Goal: Task Accomplishment & Management: Use online tool/utility

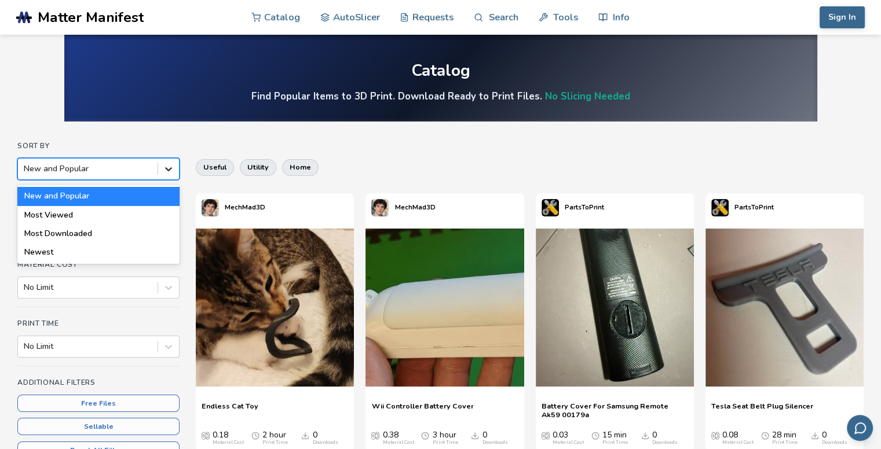
click at [164, 174] on icon at bounding box center [169, 169] width 12 height 12
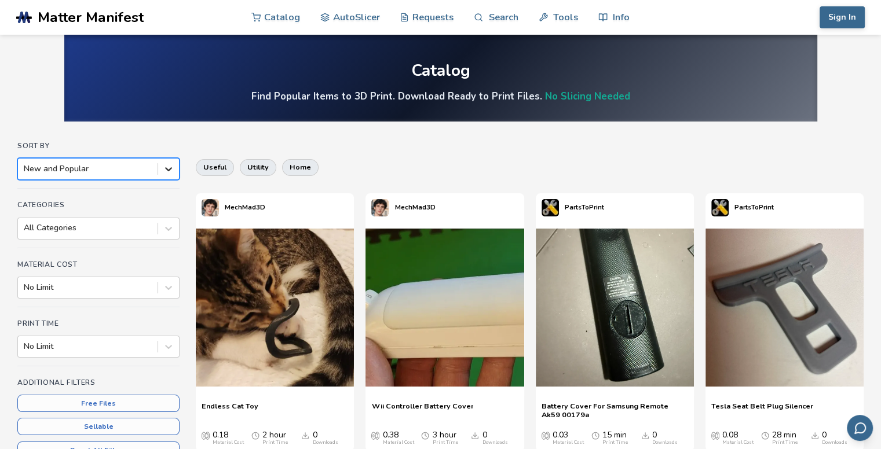
click at [164, 174] on icon at bounding box center [169, 169] width 12 height 12
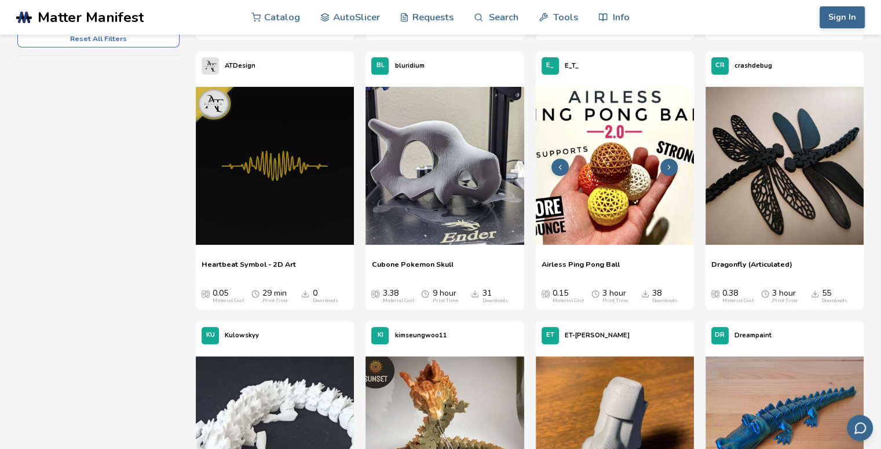
scroll to position [412, 0]
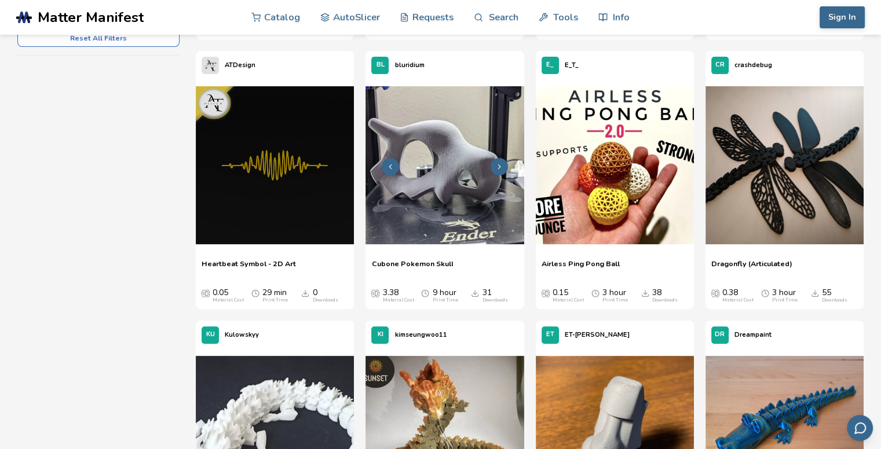
click at [430, 206] on img at bounding box center [444, 165] width 158 height 158
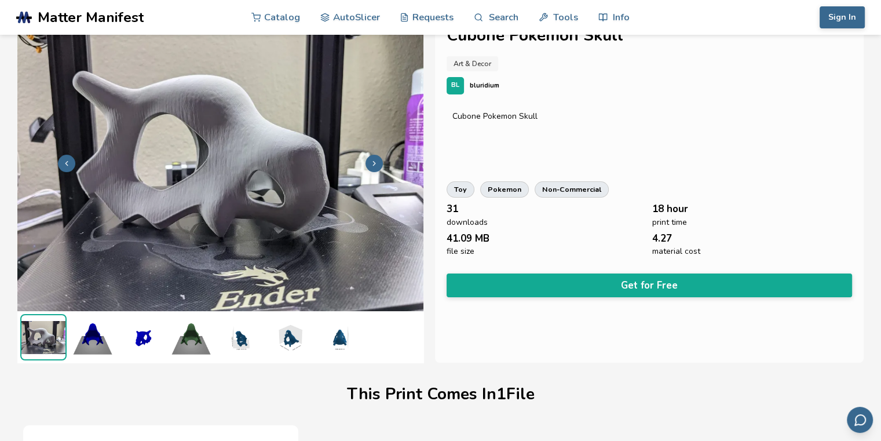
scroll to position [29, 0]
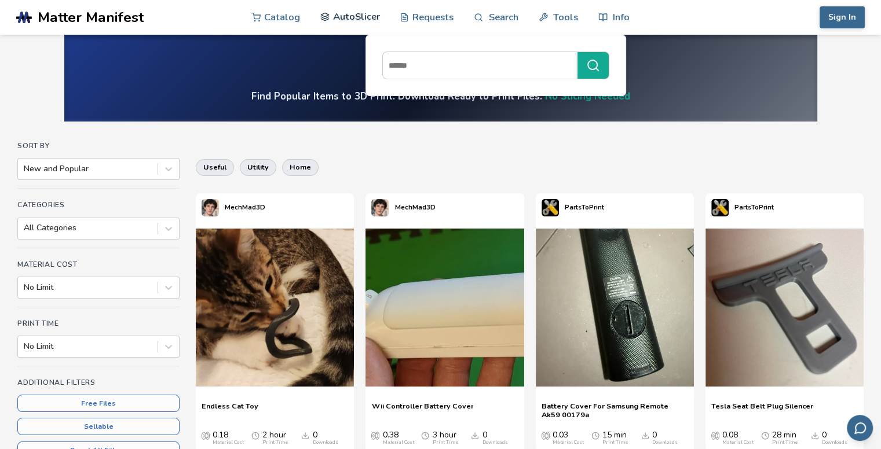
click at [345, 16] on link "AutoSlicer" at bounding box center [350, 16] width 60 height 35
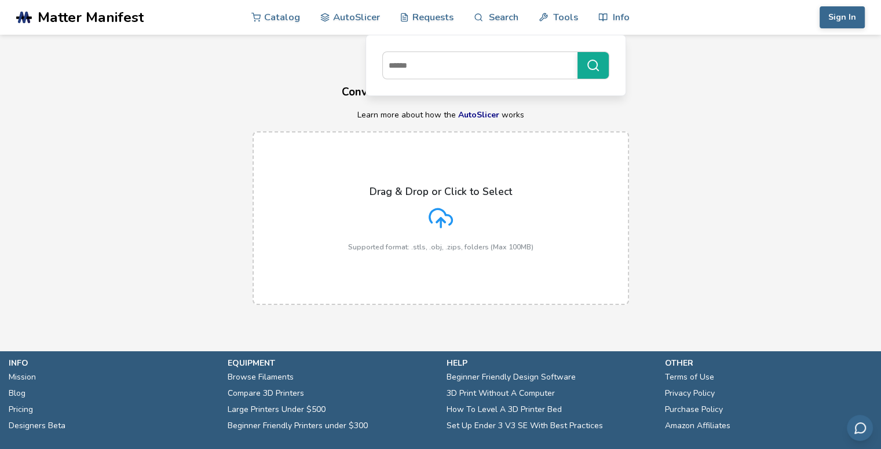
click at [236, 80] on div "AutoSlicer Convert Your 3D Models To Print Files Learn more about how the AutoS…" at bounding box center [440, 176] width 881 height 282
click at [439, 228] on icon at bounding box center [441, 218] width 24 height 24
click at [0, 0] on input "Drag & Drop or Click to Select Supported format: .stls, .obj, .zips, folders (M…" at bounding box center [0, 0] width 0 height 0
click at [295, 105] on div "AutoSlicer Convert Your 3D Models To Print Files Learn more about how the AutoS…" at bounding box center [440, 176] width 881 height 282
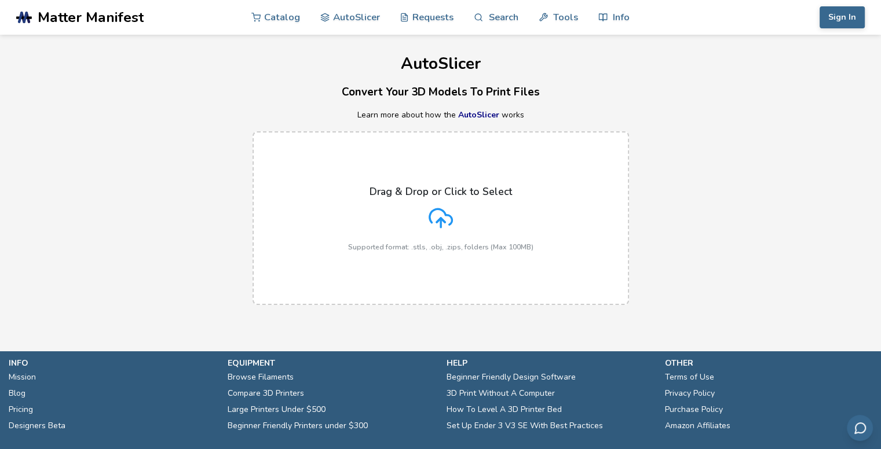
click at [470, 215] on div "Drag & Drop or Click to Select Supported format: .stls, .obj, .zips, folders (M…" at bounding box center [440, 218] width 185 height 65
click at [0, 0] on input "Drag & Drop or Click to Select Supported format: .stls, .obj, .zips, folders (M…" at bounding box center [0, 0] width 0 height 0
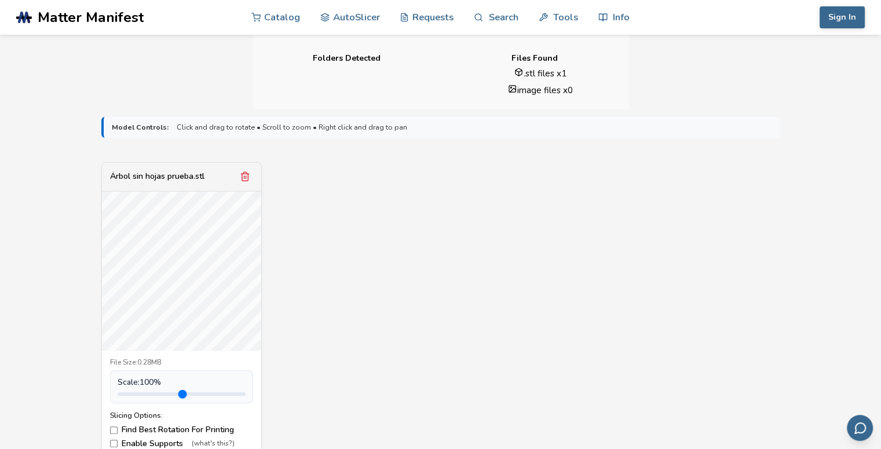
scroll to position [404, 0]
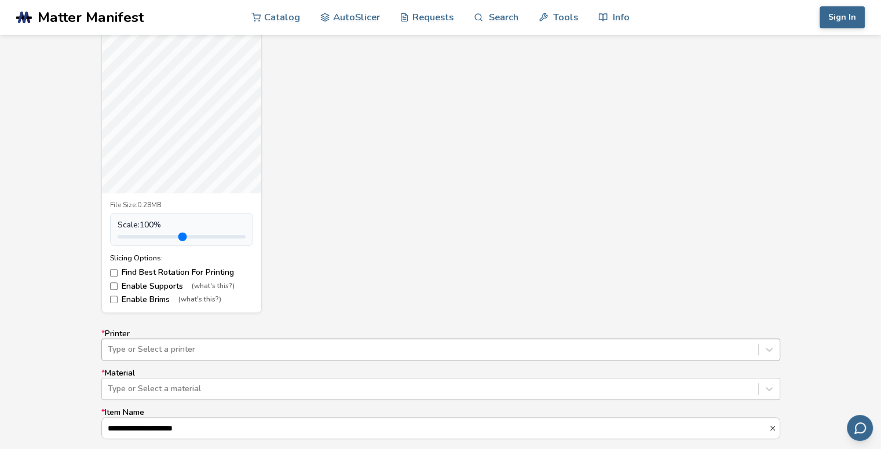
click at [142, 351] on div "Type or Select a printer" at bounding box center [440, 350] width 679 height 22
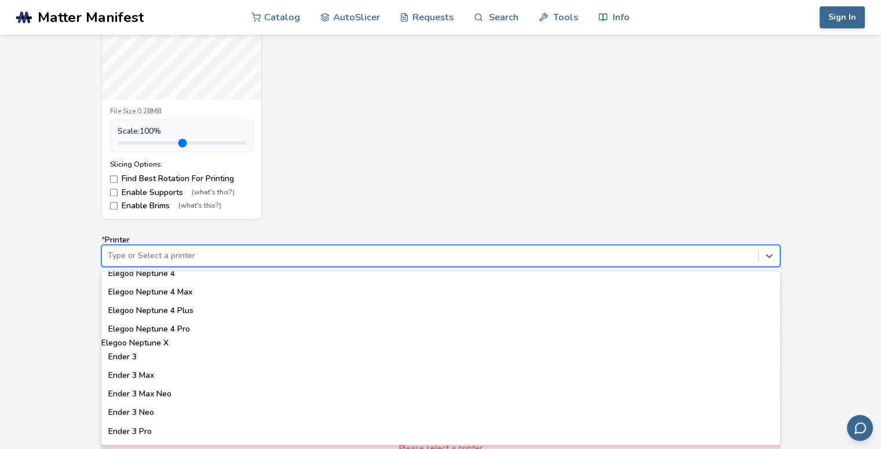
scroll to position [552, 0]
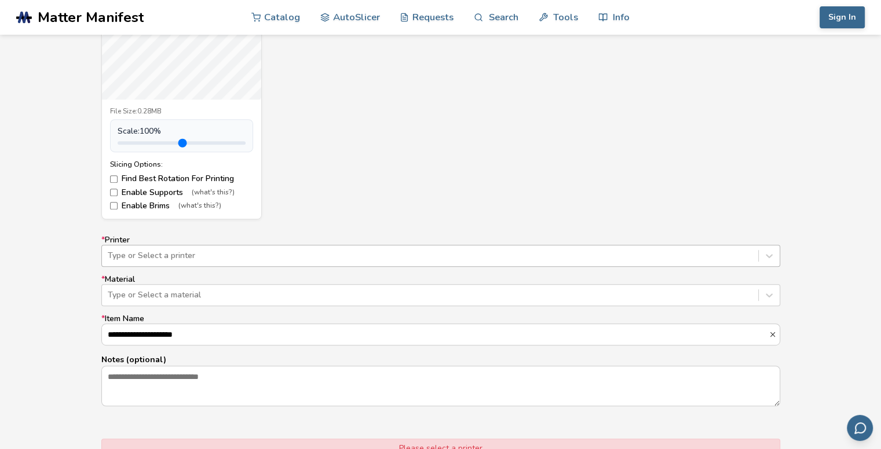
click at [133, 251] on div at bounding box center [430, 256] width 645 height 12
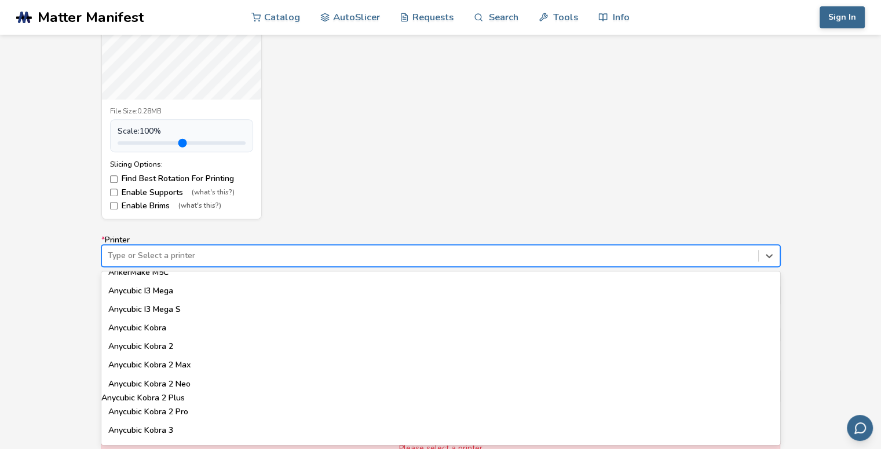
scroll to position [0, 0]
click at [352, 251] on div at bounding box center [430, 256] width 645 height 12
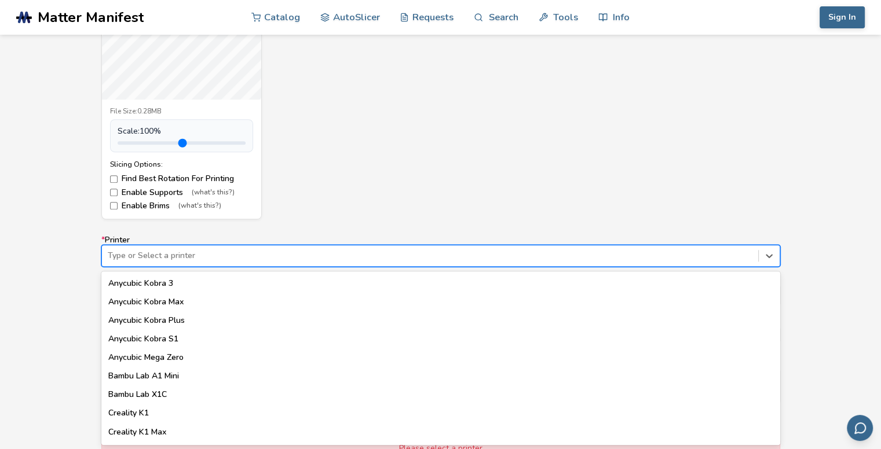
scroll to position [175, 0]
click at [227, 384] on div "Bambu Lab A1 Mini" at bounding box center [440, 381] width 679 height 9
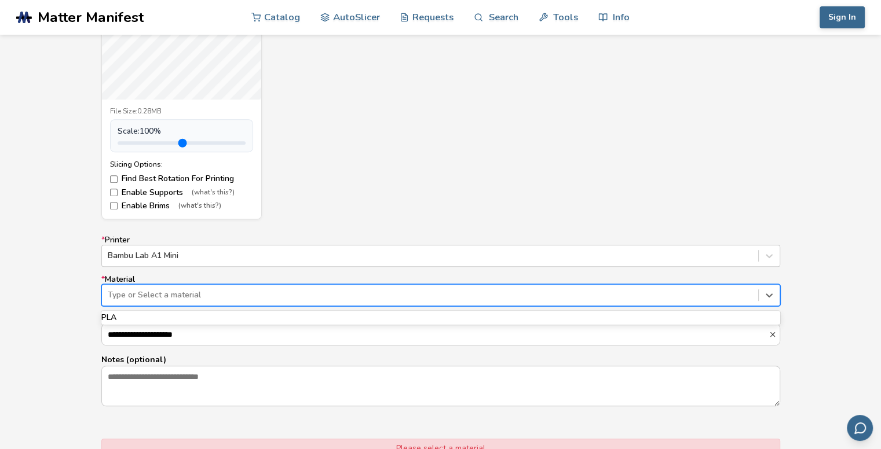
click at [147, 288] on div "Type or Select a material" at bounding box center [430, 295] width 656 height 16
click at [142, 323] on div "PLA" at bounding box center [440, 317] width 679 height 9
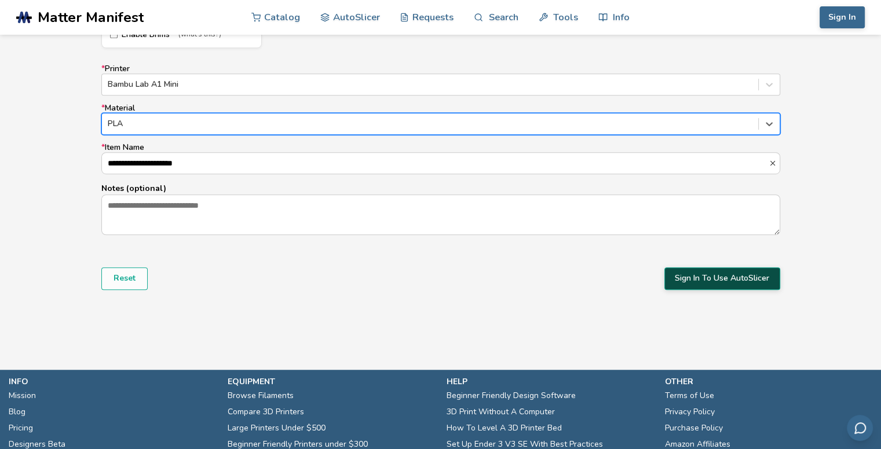
scroll to position [730, 0]
click at [717, 280] on button "Sign In To Use AutoSlicer" at bounding box center [722, 279] width 116 height 22
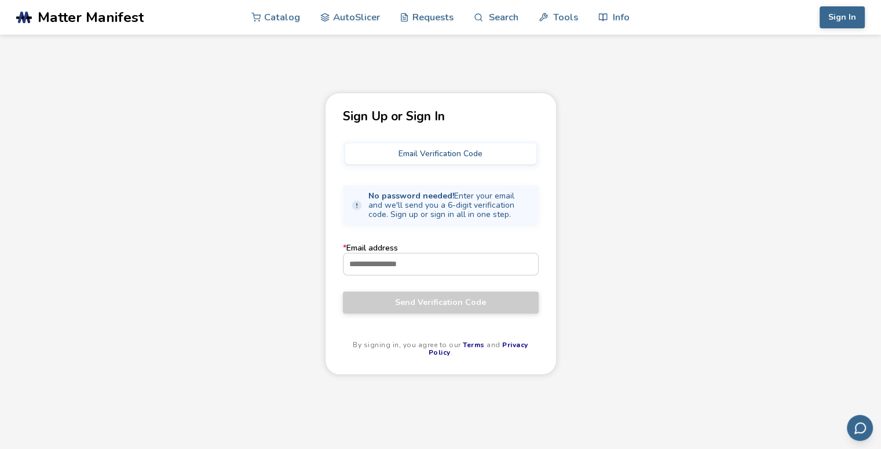
click at [414, 164] on div "Email Verification Code" at bounding box center [441, 153] width 196 height 25
click at [424, 262] on input "* Email address" at bounding box center [440, 264] width 195 height 21
type input "**********"
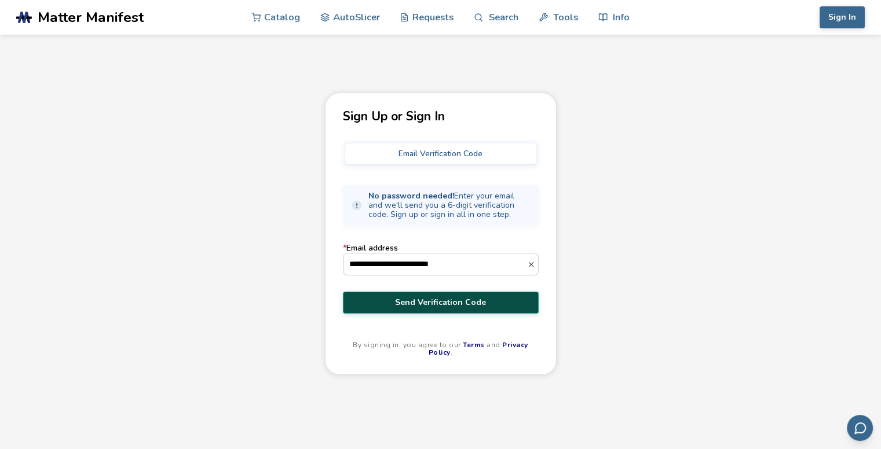
click at [417, 306] on span "Send Verification Code" at bounding box center [440, 302] width 178 height 9
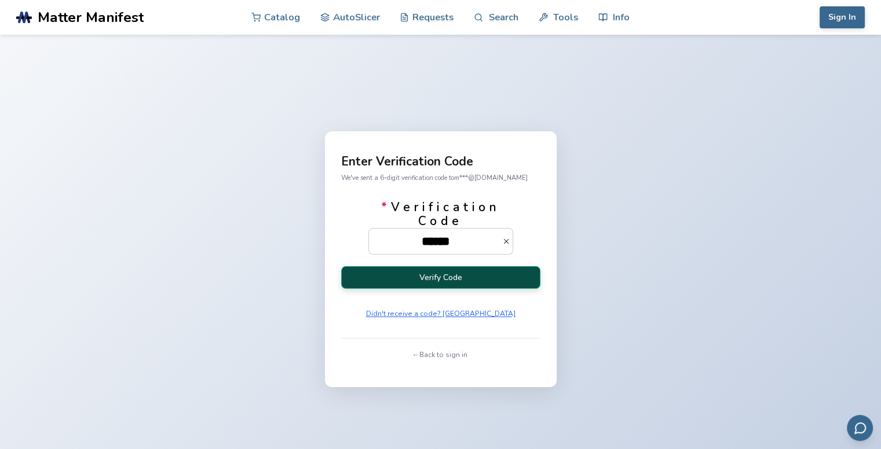
type input "******"
click at [424, 279] on button "Verify Code" at bounding box center [440, 277] width 199 height 23
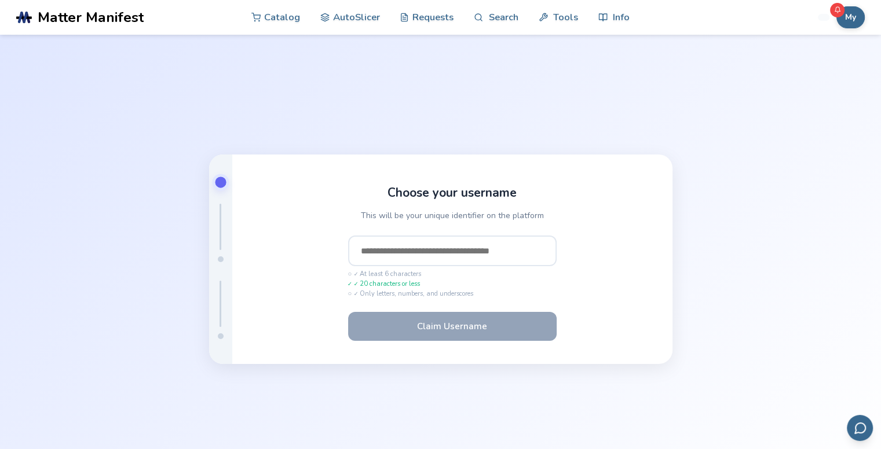
click at [424, 255] on input "text" at bounding box center [452, 251] width 208 height 31
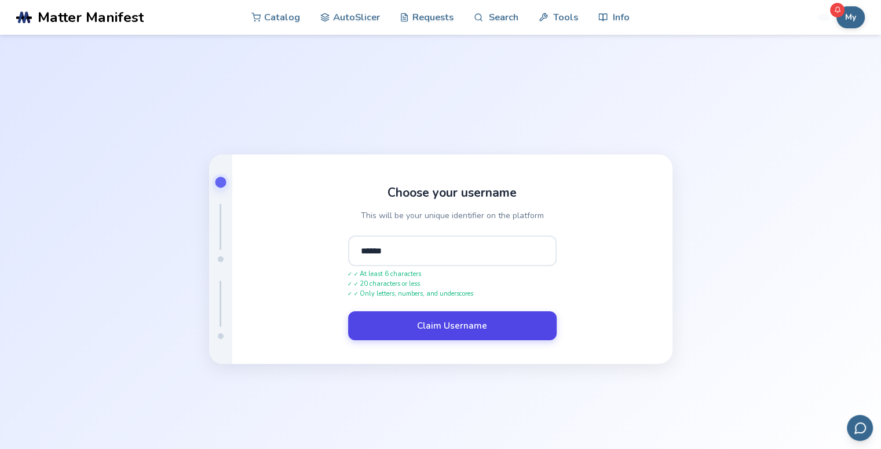
type input "******"
click at [405, 321] on button "Claim Username" at bounding box center [452, 326] width 208 height 29
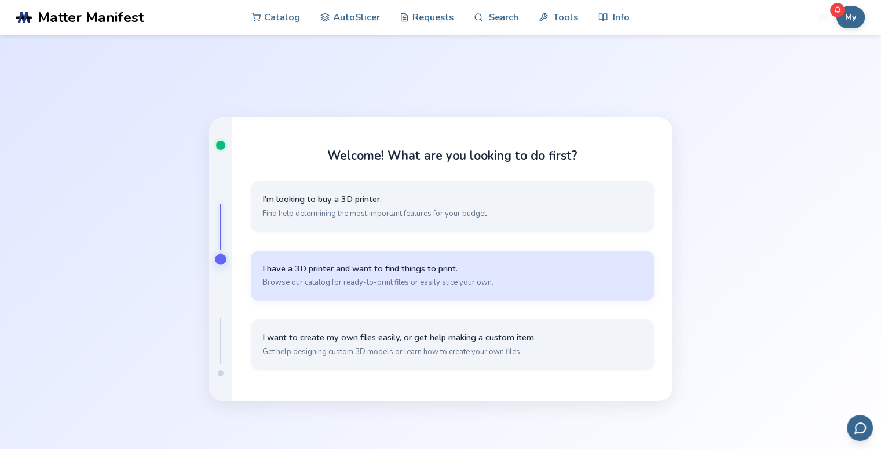
click at [421, 273] on span "I have a 3D printer and want to find things to print." at bounding box center [452, 268] width 380 height 11
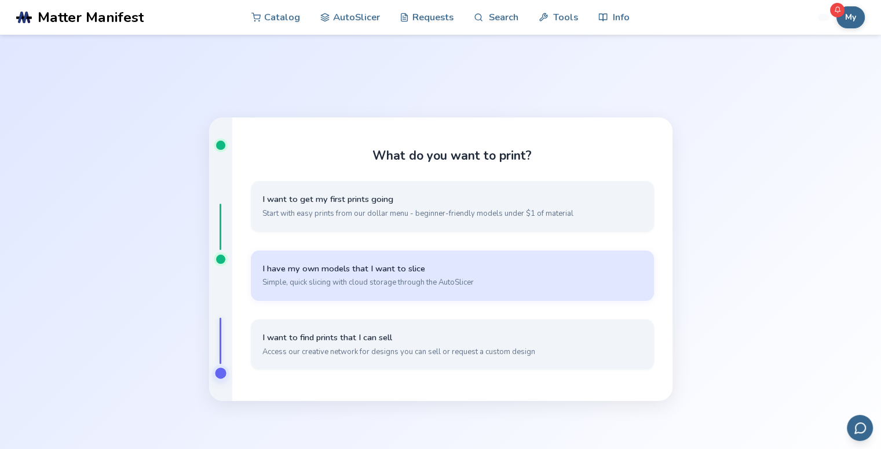
click at [424, 274] on span "I have my own models that I want to slice" at bounding box center [452, 268] width 380 height 11
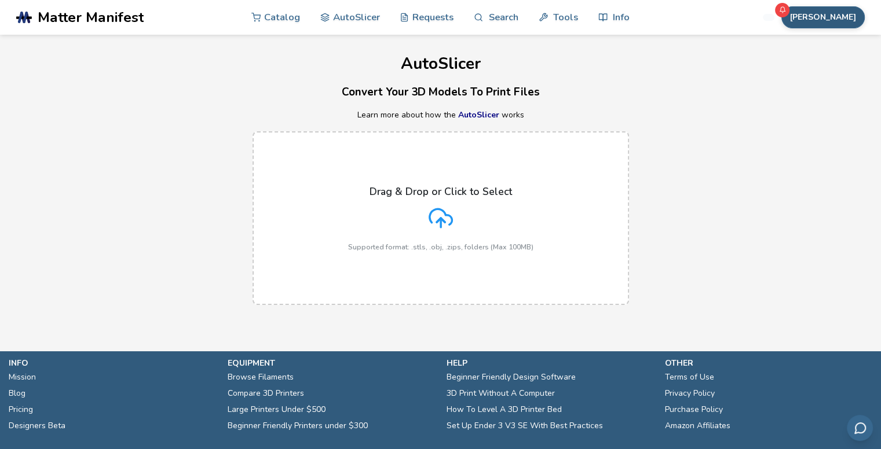
click at [855, 19] on button "[PERSON_NAME]" at bounding box center [822, 17] width 83 height 22
click at [643, 151] on div "Drag & Drop or Click to Select Supported format: .stls, .obj, .zips, folders (M…" at bounding box center [440, 218] width 881 height 197
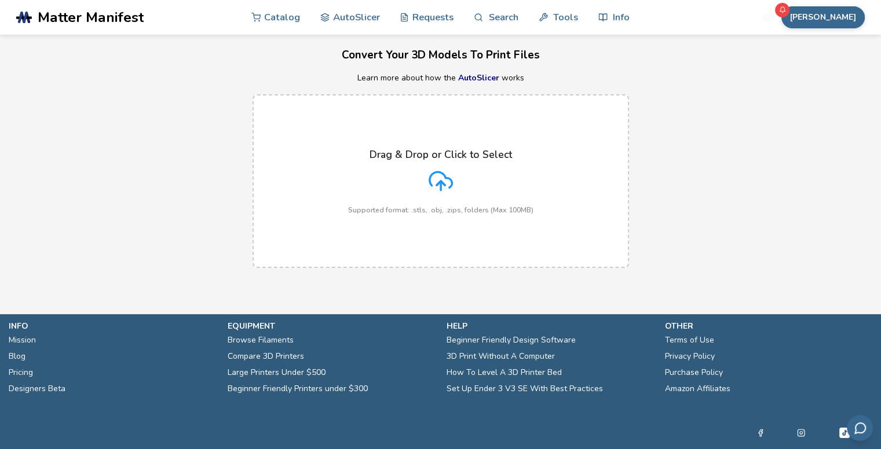
scroll to position [37, 0]
click at [386, 189] on div "Drag & Drop or Click to Select Supported format: .stls, .obj, .zips, folders (M…" at bounding box center [440, 181] width 185 height 65
click at [0, 0] on input "Drag & Drop or Click to Select Supported format: .stls, .obj, .zips, folders (M…" at bounding box center [0, 0] width 0 height 0
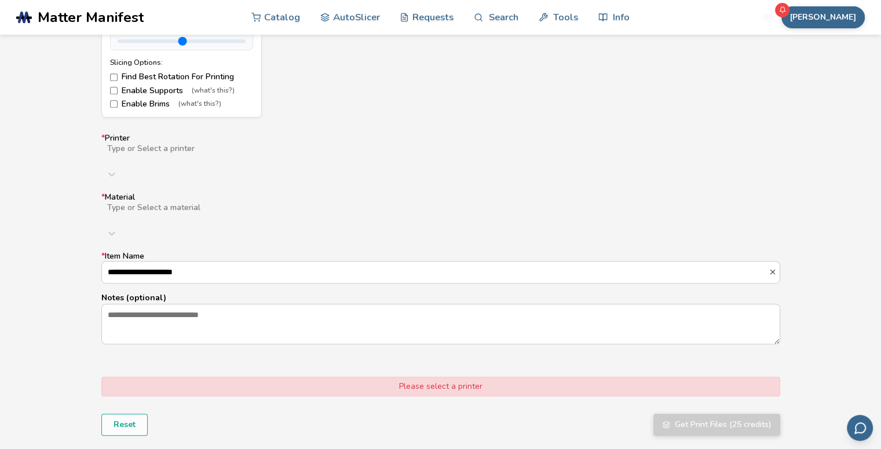
scroll to position [660, 0]
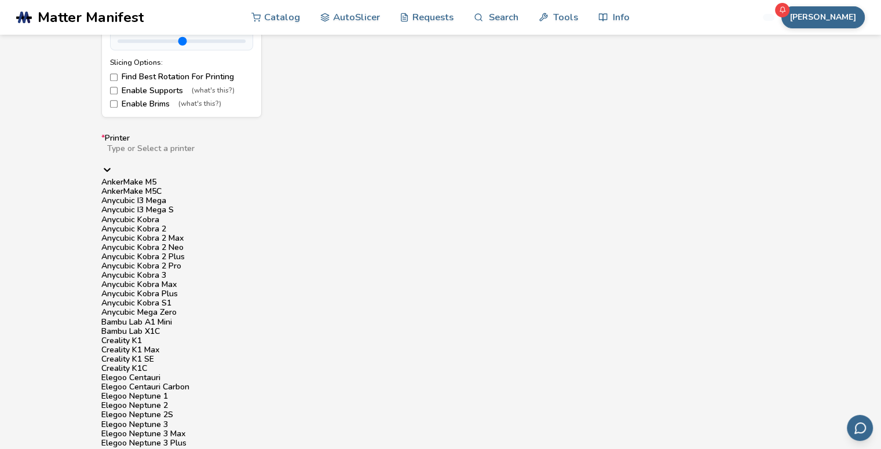
click at [214, 153] on div at bounding box center [290, 157] width 369 height 9
click at [204, 318] on div "Bambu Lab A1 Mini" at bounding box center [440, 322] width 679 height 9
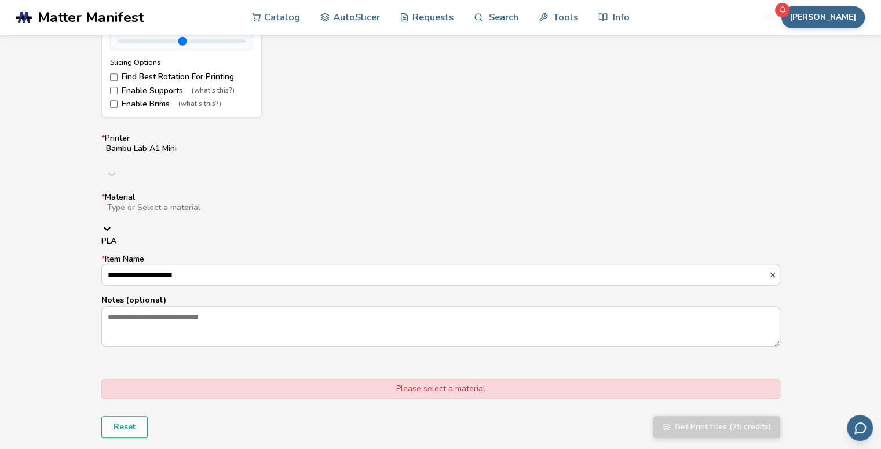
click at [208, 213] on div at bounding box center [290, 217] width 368 height 9
click at [188, 237] on div "PLA" at bounding box center [440, 241] width 679 height 9
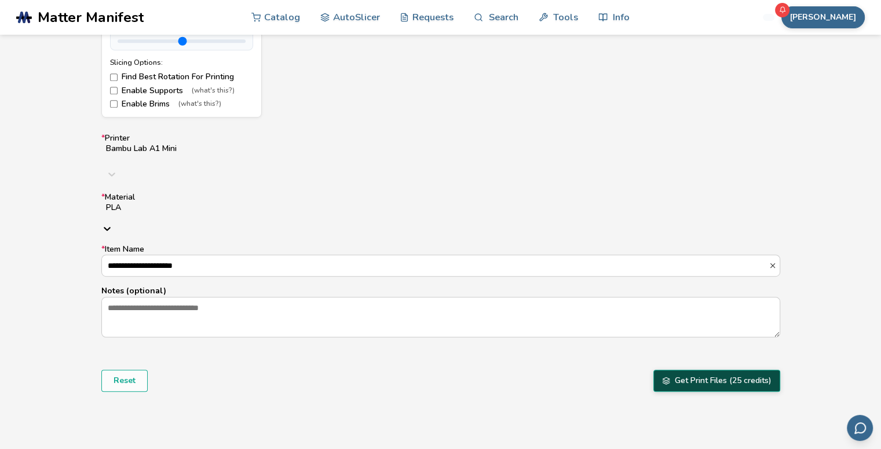
click at [706, 370] on button "Get Print Files (25 credits)" at bounding box center [716, 381] width 127 height 22
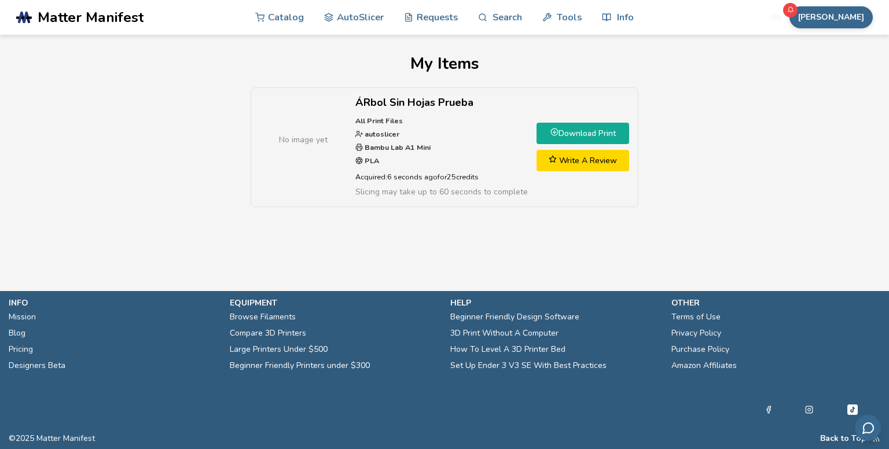
click at [600, 133] on link "Download Print" at bounding box center [583, 133] width 93 height 21
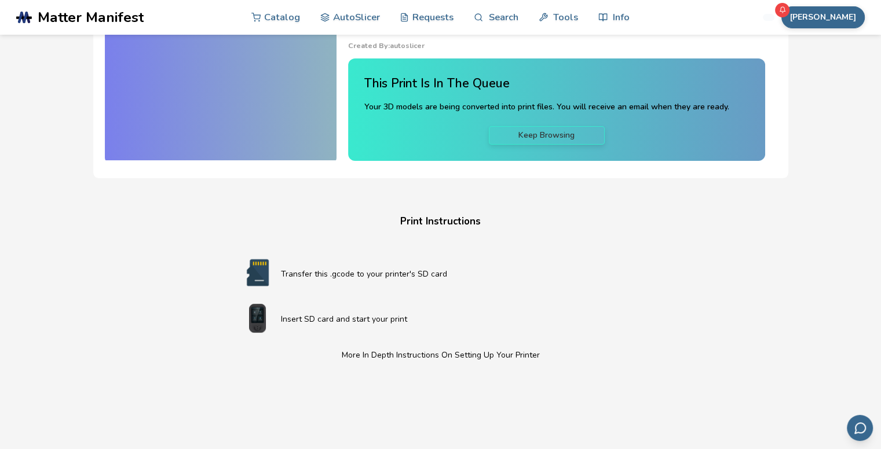
scroll to position [102, 0]
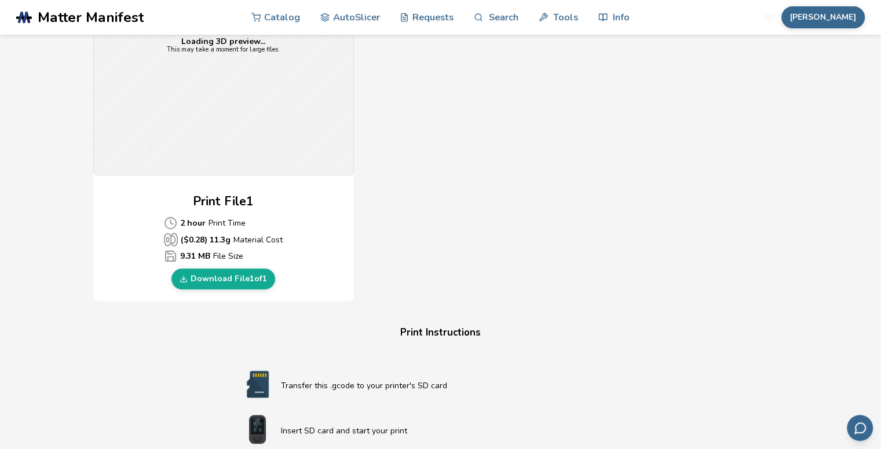
scroll to position [424, 0]
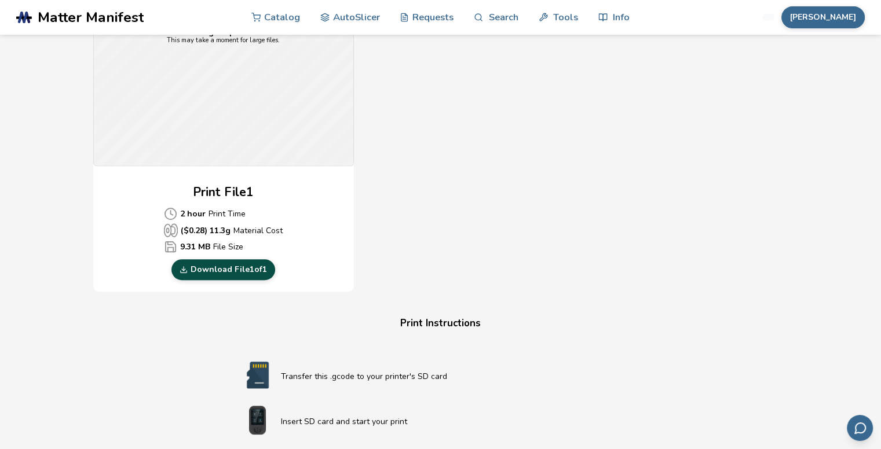
click at [230, 265] on link "Download File 1 of 1" at bounding box center [223, 269] width 104 height 21
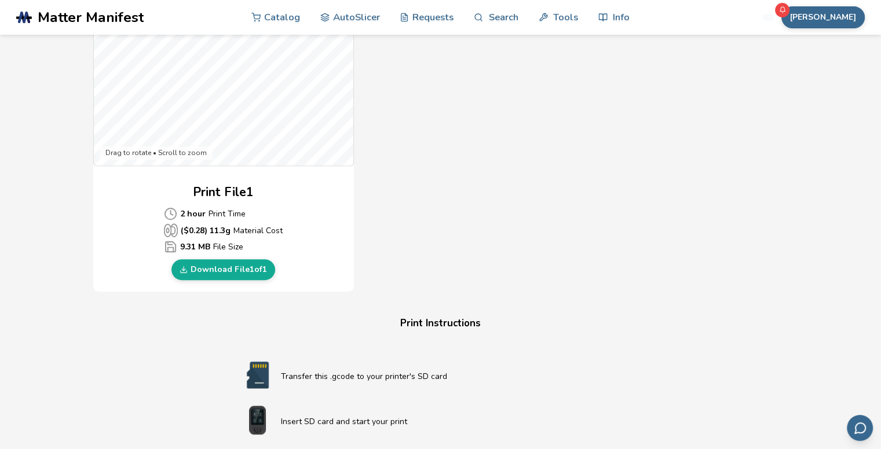
click at [449, 170] on div "Gcode Preview Drag to rotate • Scroll to zoom Print File 1 2 hour Print Time ($…" at bounding box center [440, 82] width 695 height 422
